Goal: Task Accomplishment & Management: Manage account settings

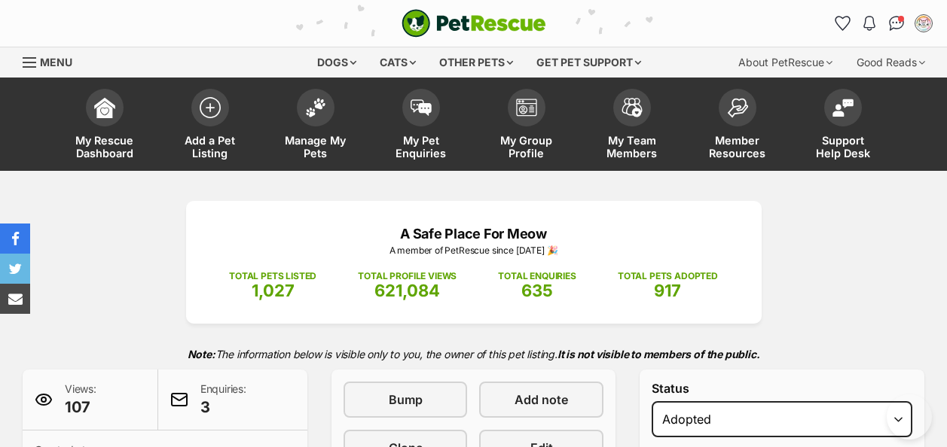
select select "rehomed"
click at [309, 107] on img at bounding box center [315, 104] width 21 height 20
